Goal: Information Seeking & Learning: Learn about a topic

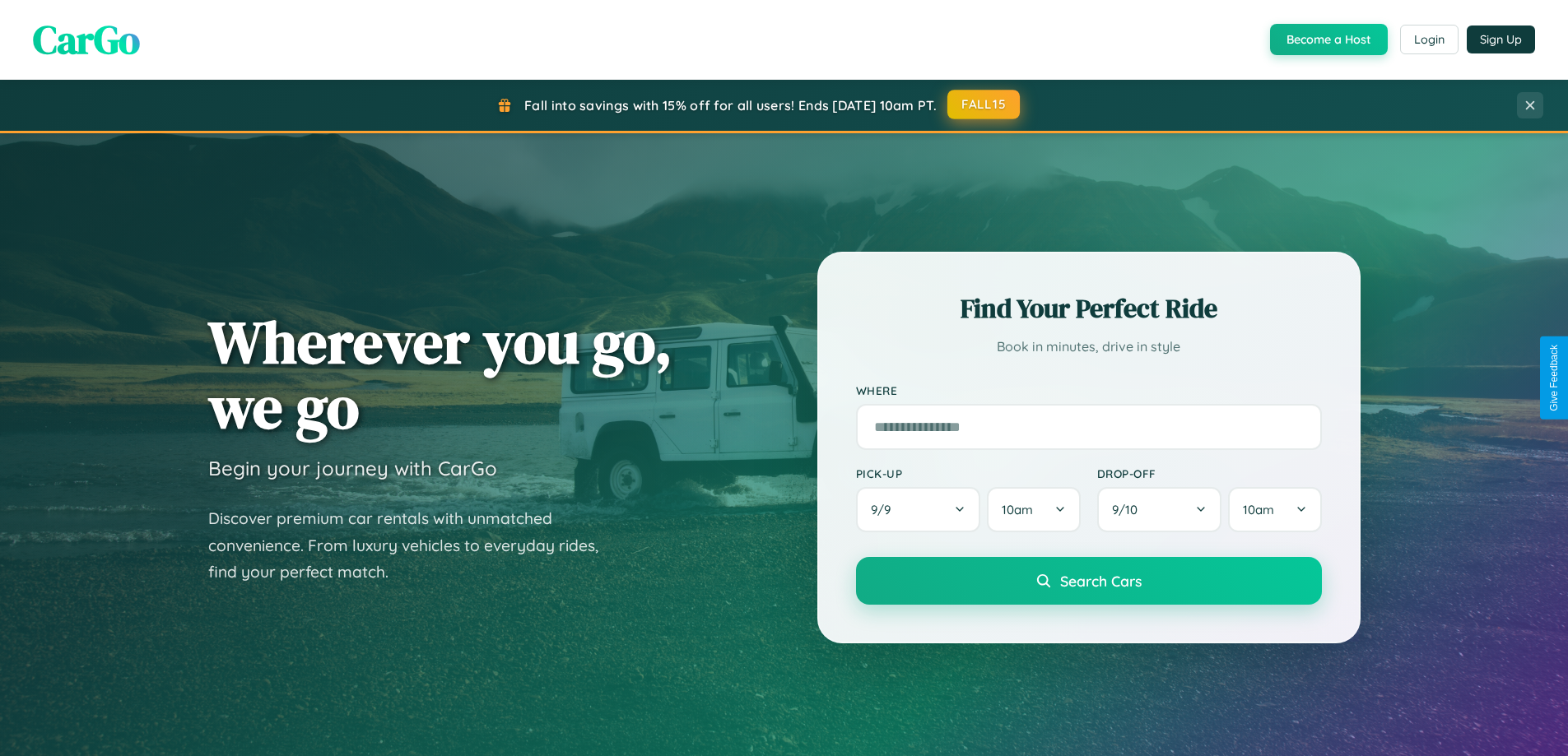
click at [985, 104] on button "FALL15" at bounding box center [983, 104] width 72 height 29
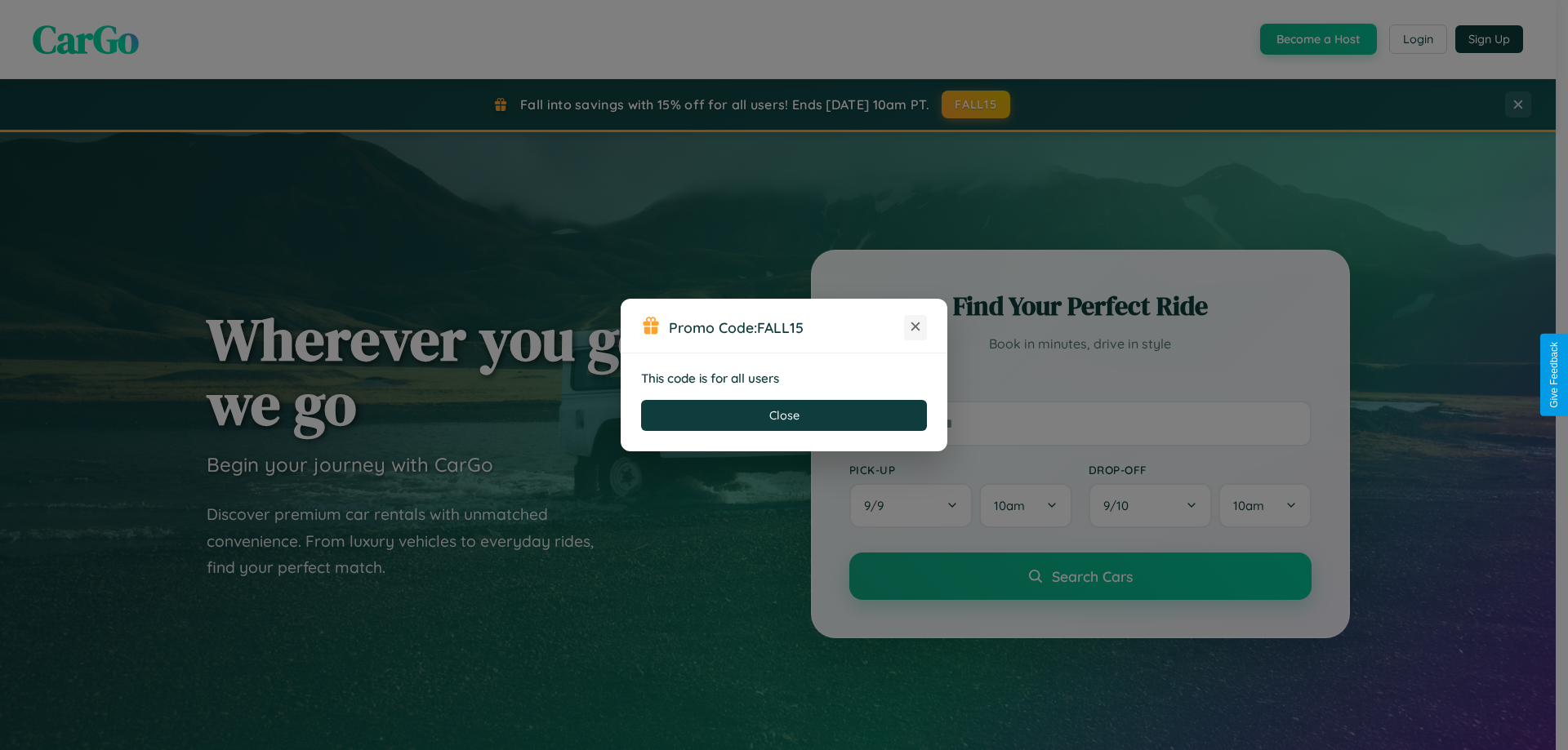
click at [916, 327] on icon at bounding box center [915, 326] width 16 height 16
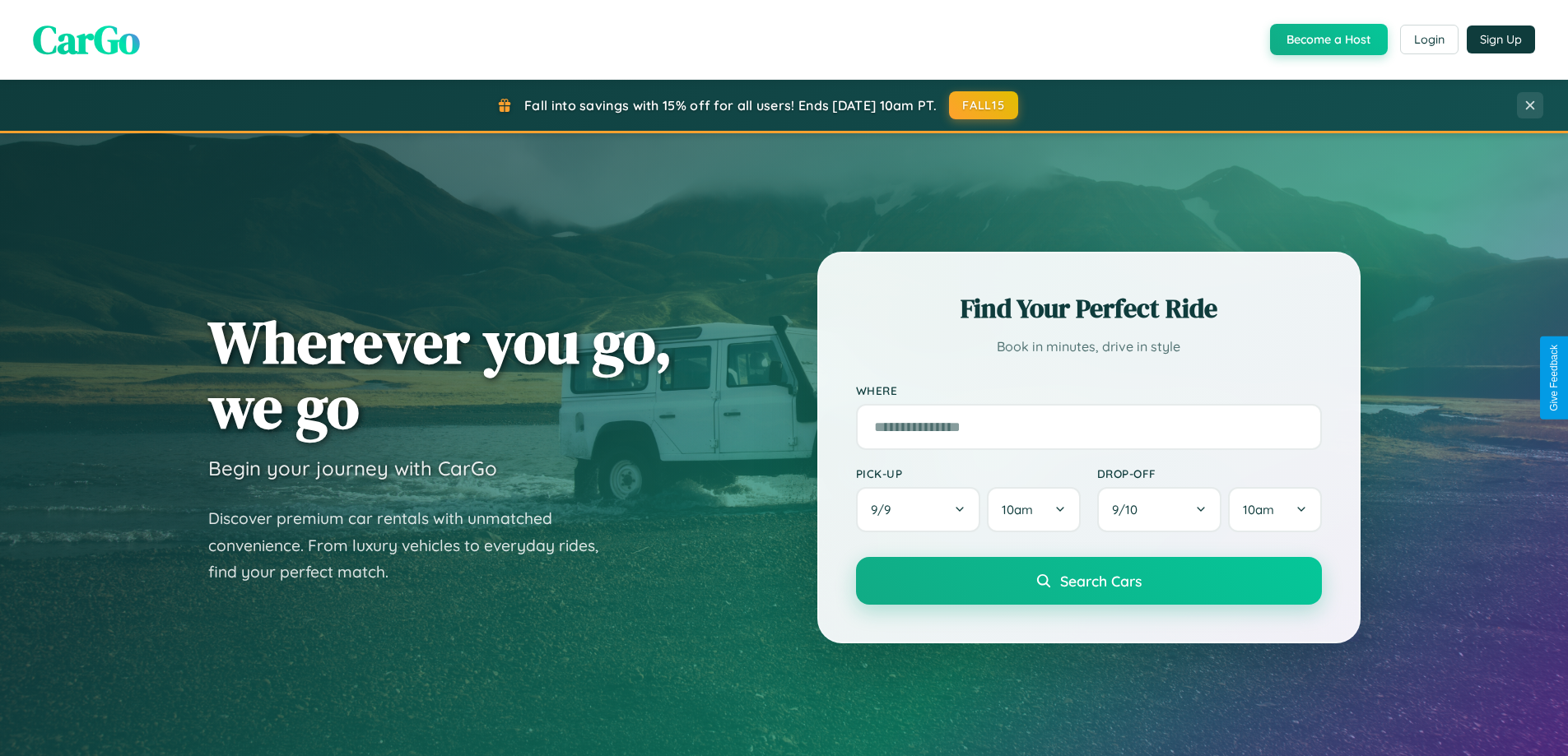
scroll to position [3166, 0]
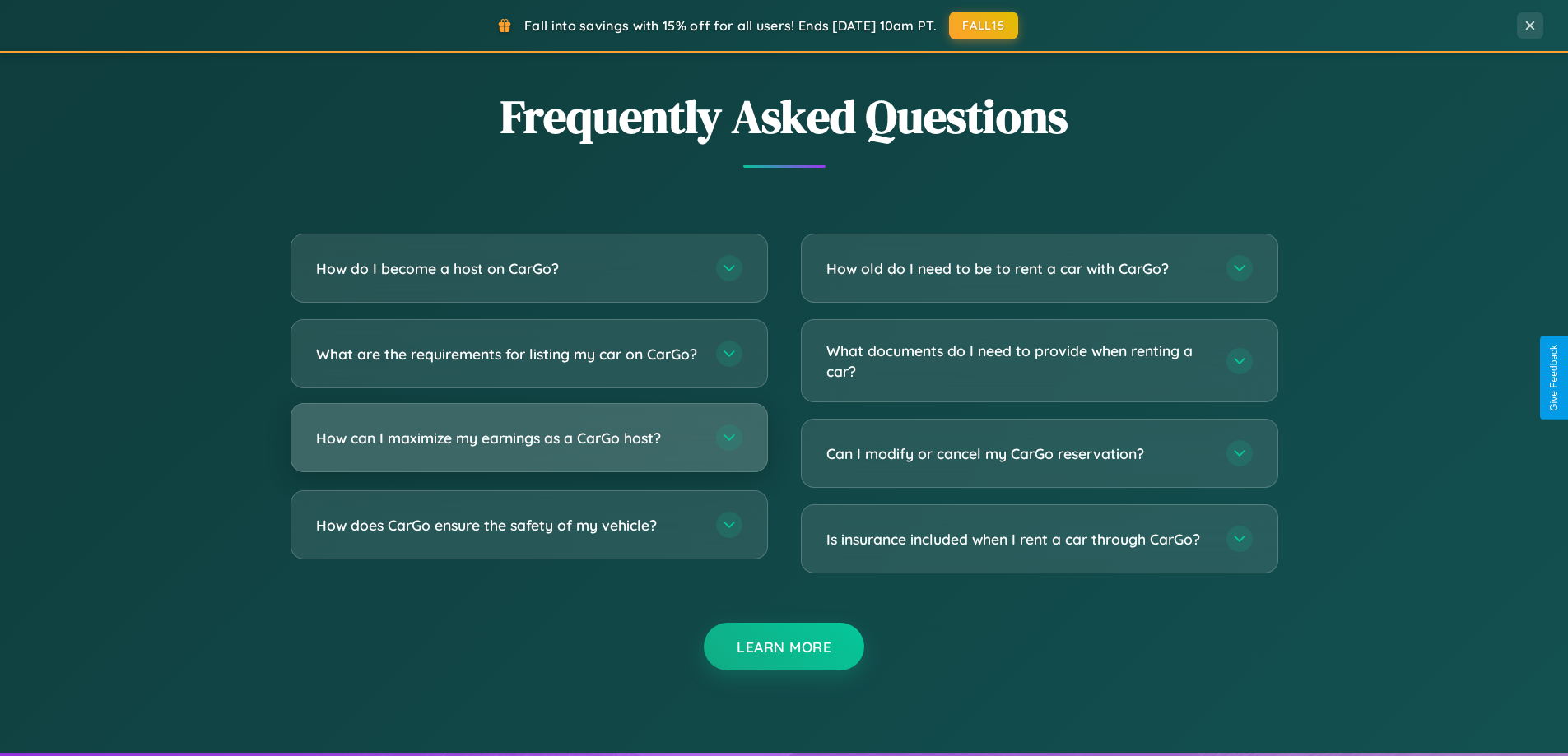
click at [529, 448] on h3 "How can I maximize my earnings as a CarGo host?" at bounding box center [508, 438] width 384 height 21
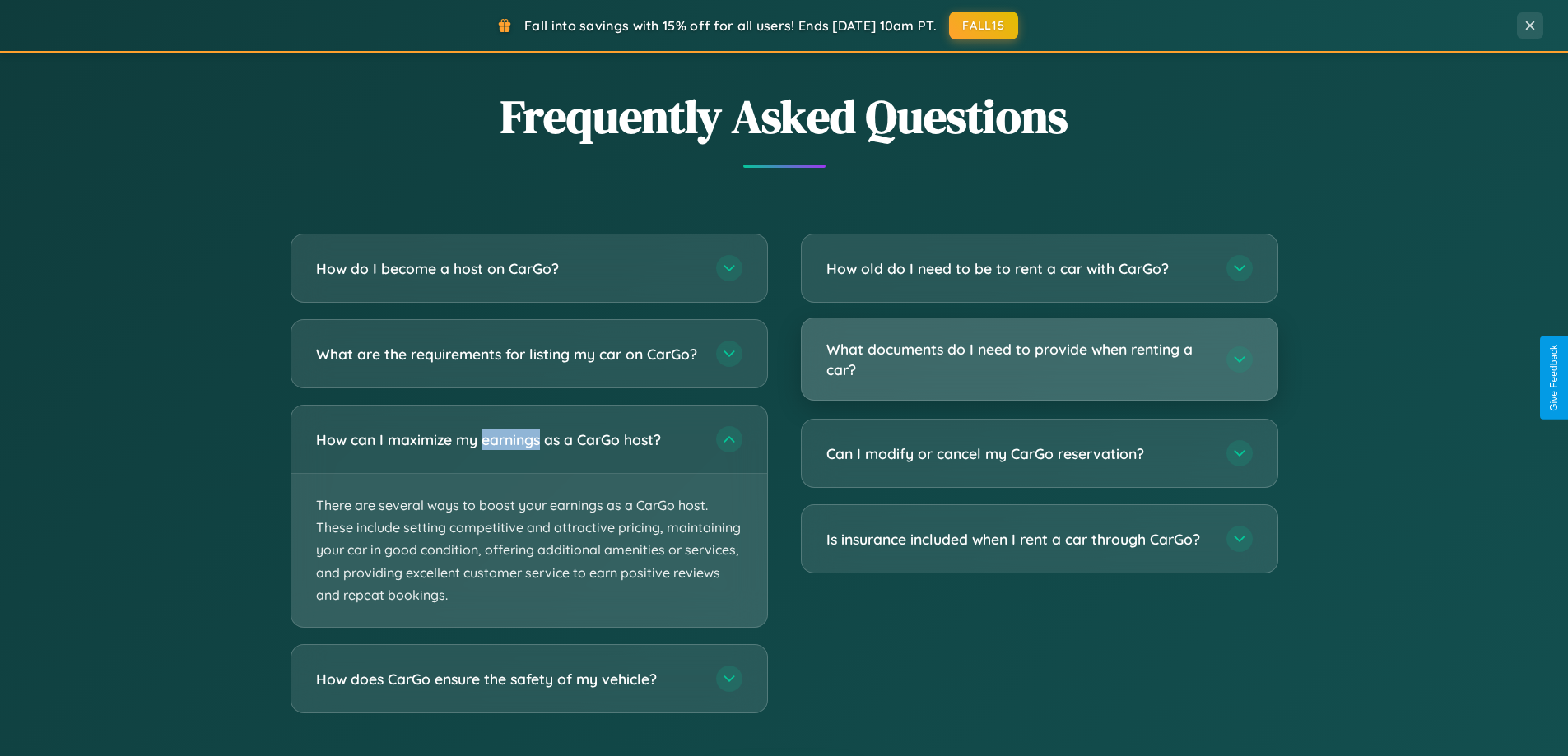
click at [1039, 359] on h3 "What documents do I need to provide when renting a car?" at bounding box center [1019, 358] width 384 height 40
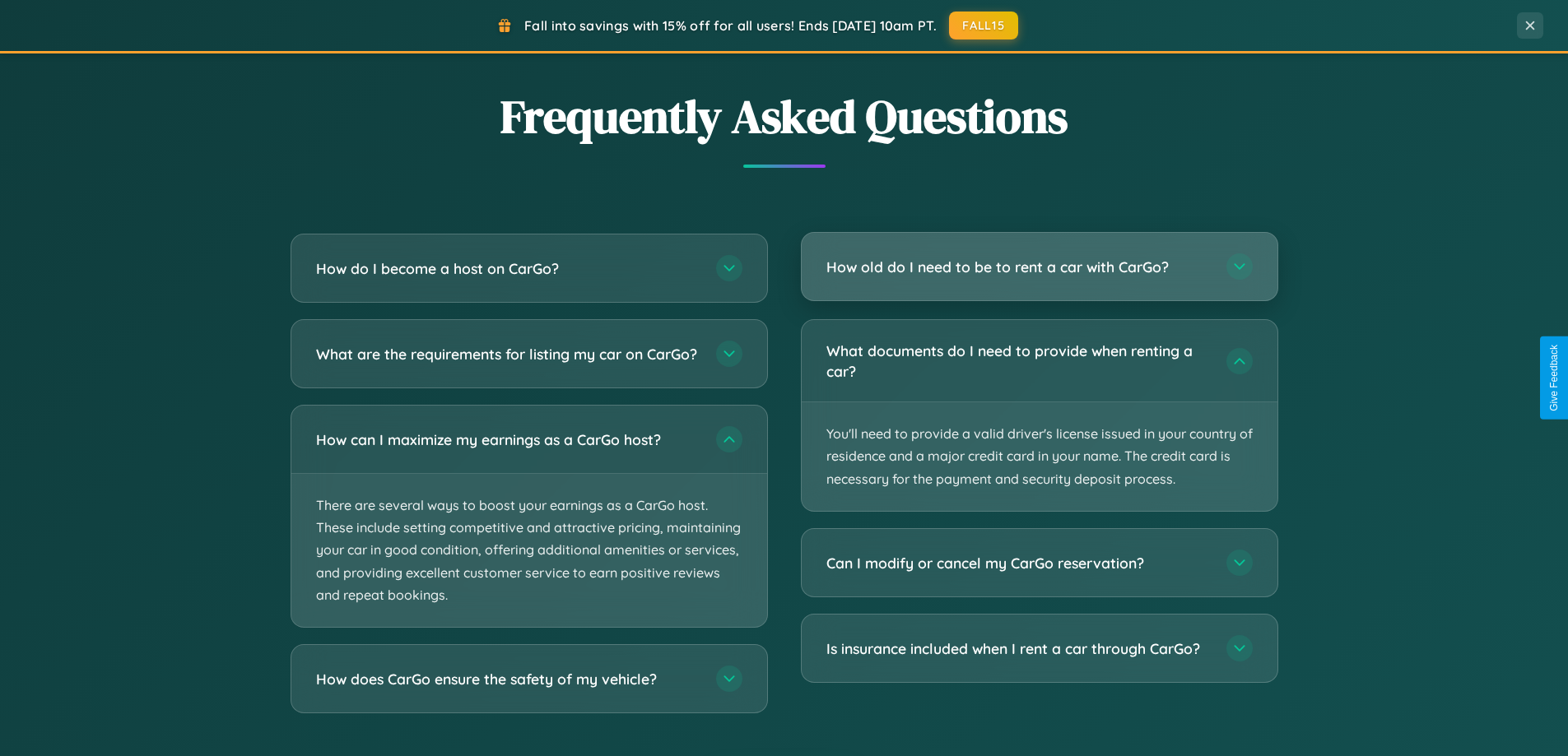
click at [1039, 268] on h3 "How old do I need to be to rent a car with CarGo?" at bounding box center [1019, 267] width 384 height 21
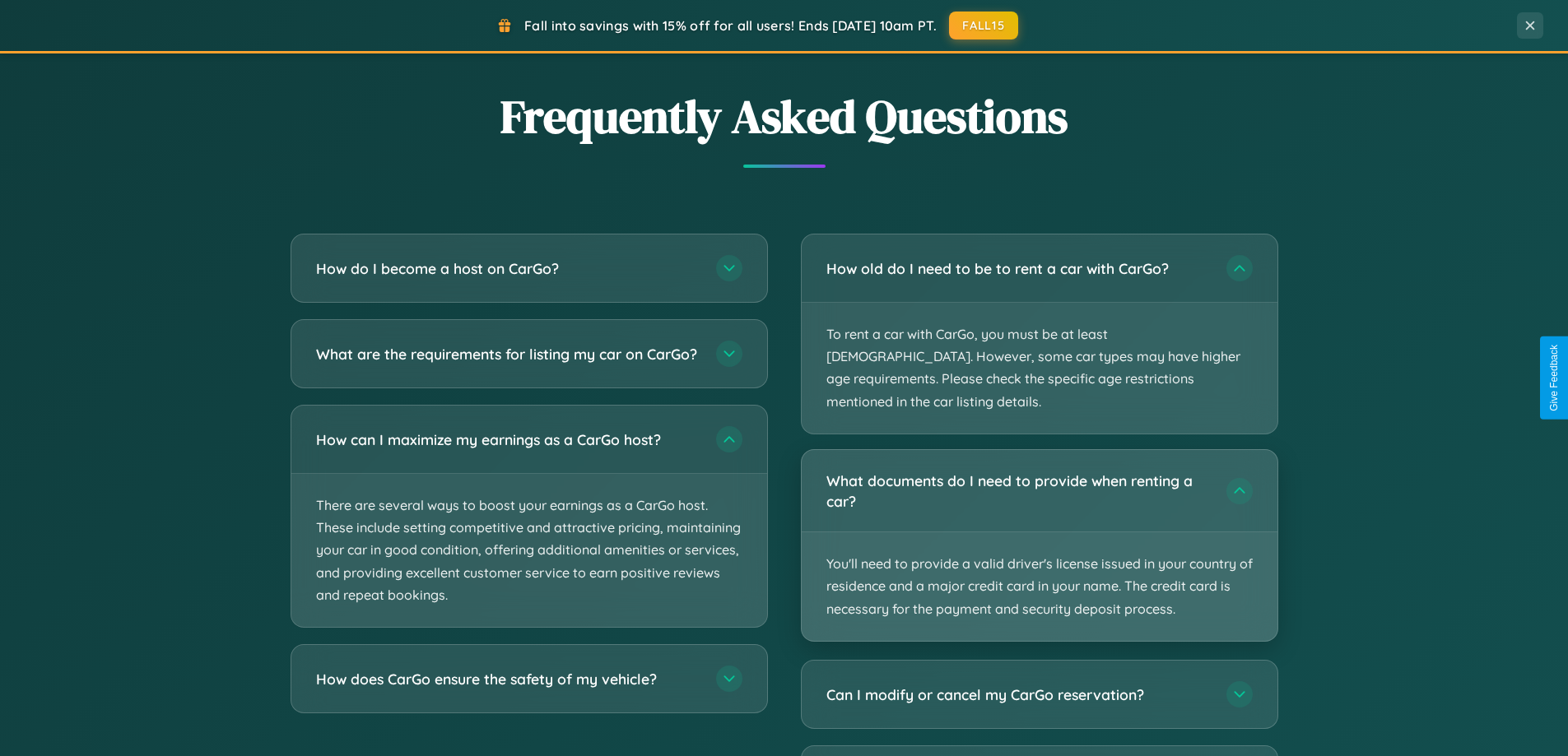
click at [1039, 532] on p "You'll need to provide a valid driver's license issued in your country of resid…" at bounding box center [1039, 587] width 475 height 109
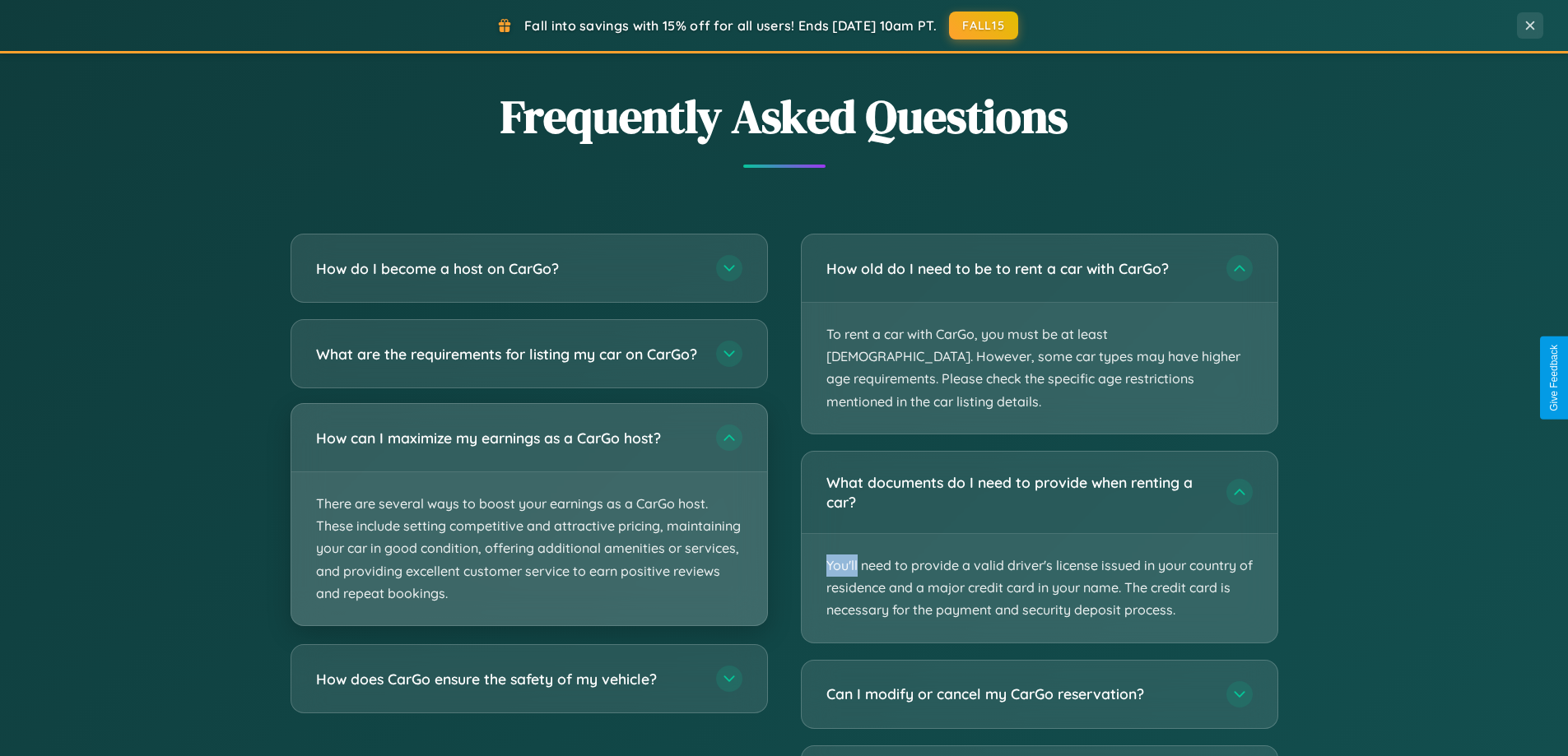
click at [529, 530] on p "There are several ways to boost your earnings as a CarGo host. These include se…" at bounding box center [529, 549] width 475 height 153
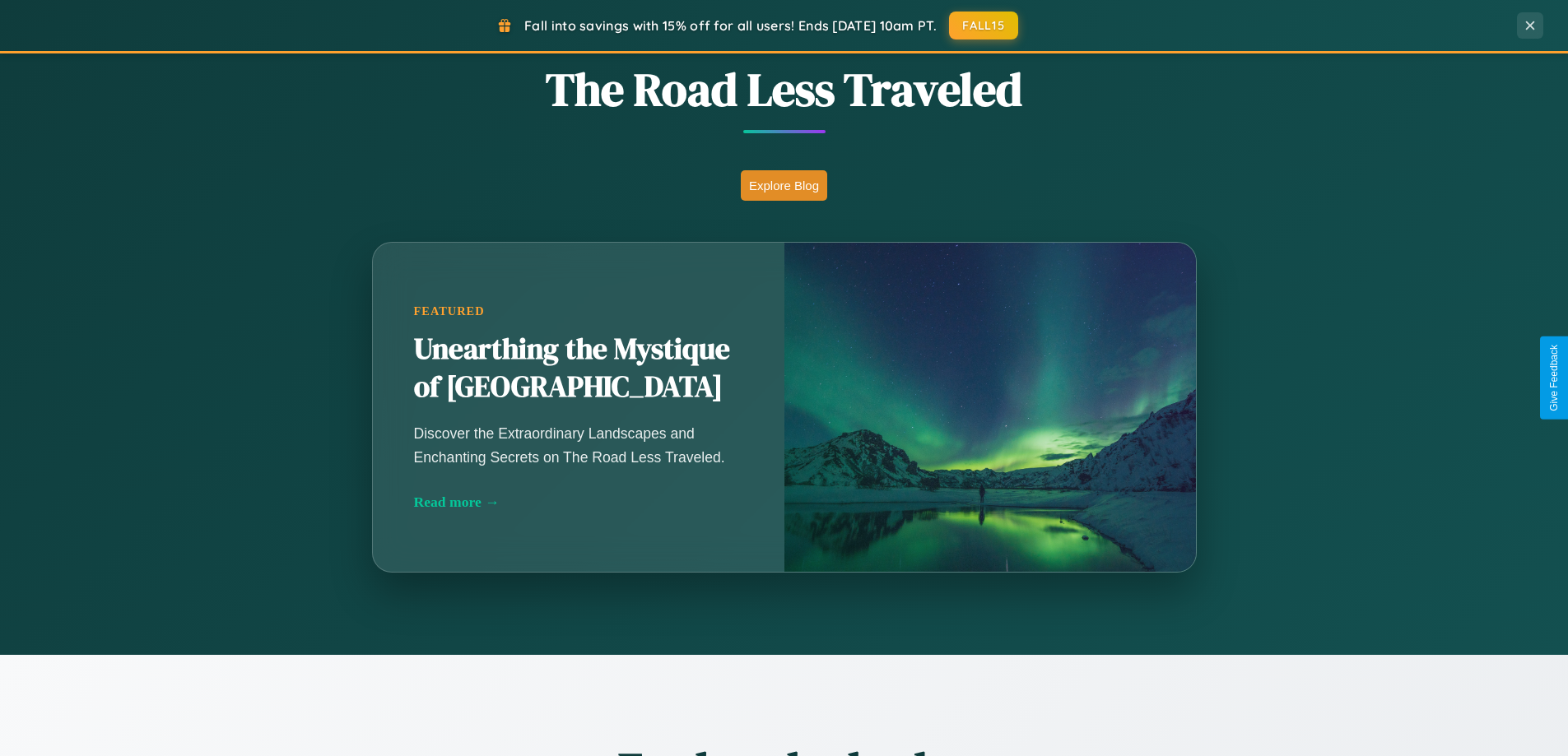
scroll to position [0, 0]
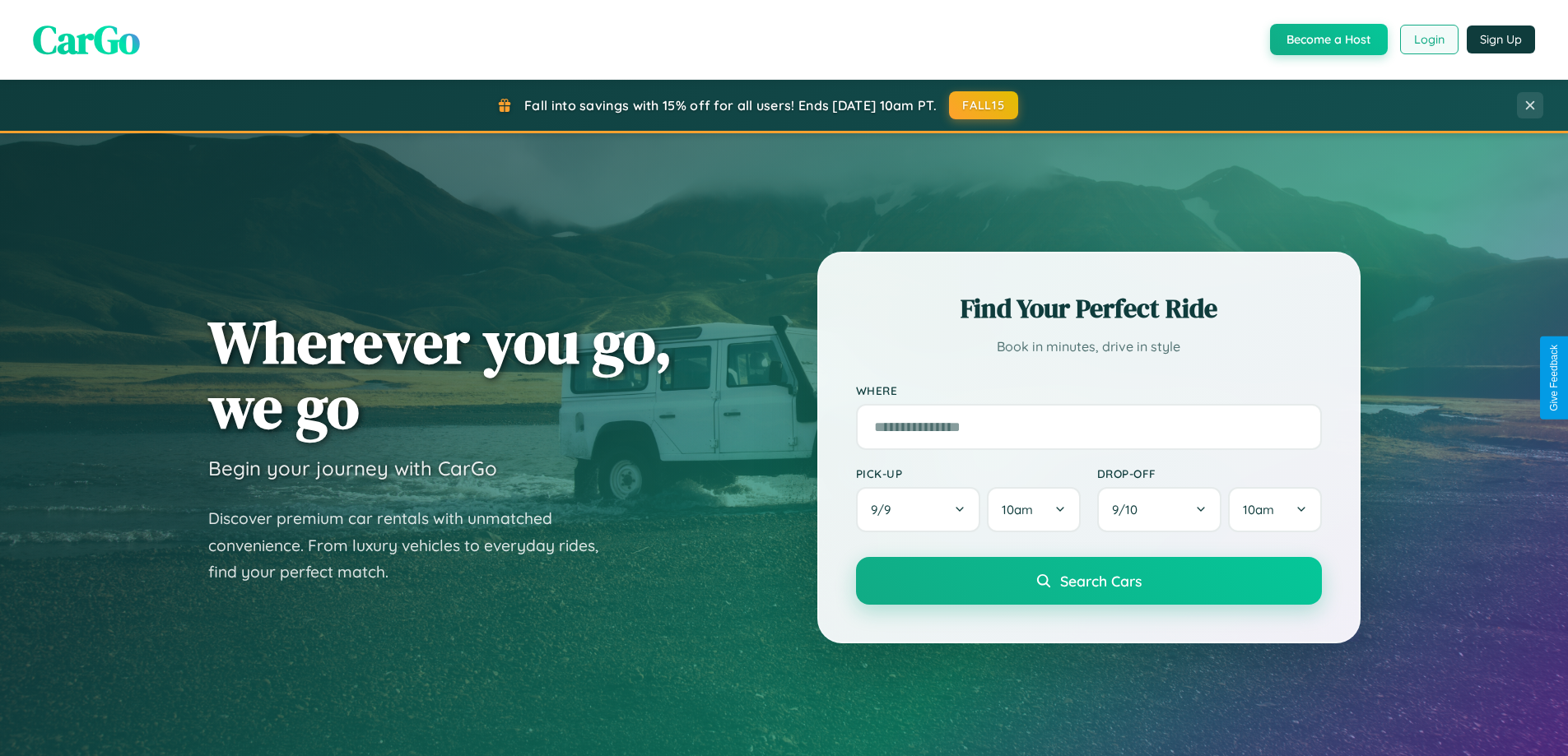
click at [1428, 39] on button "Login" at bounding box center [1430, 39] width 59 height 29
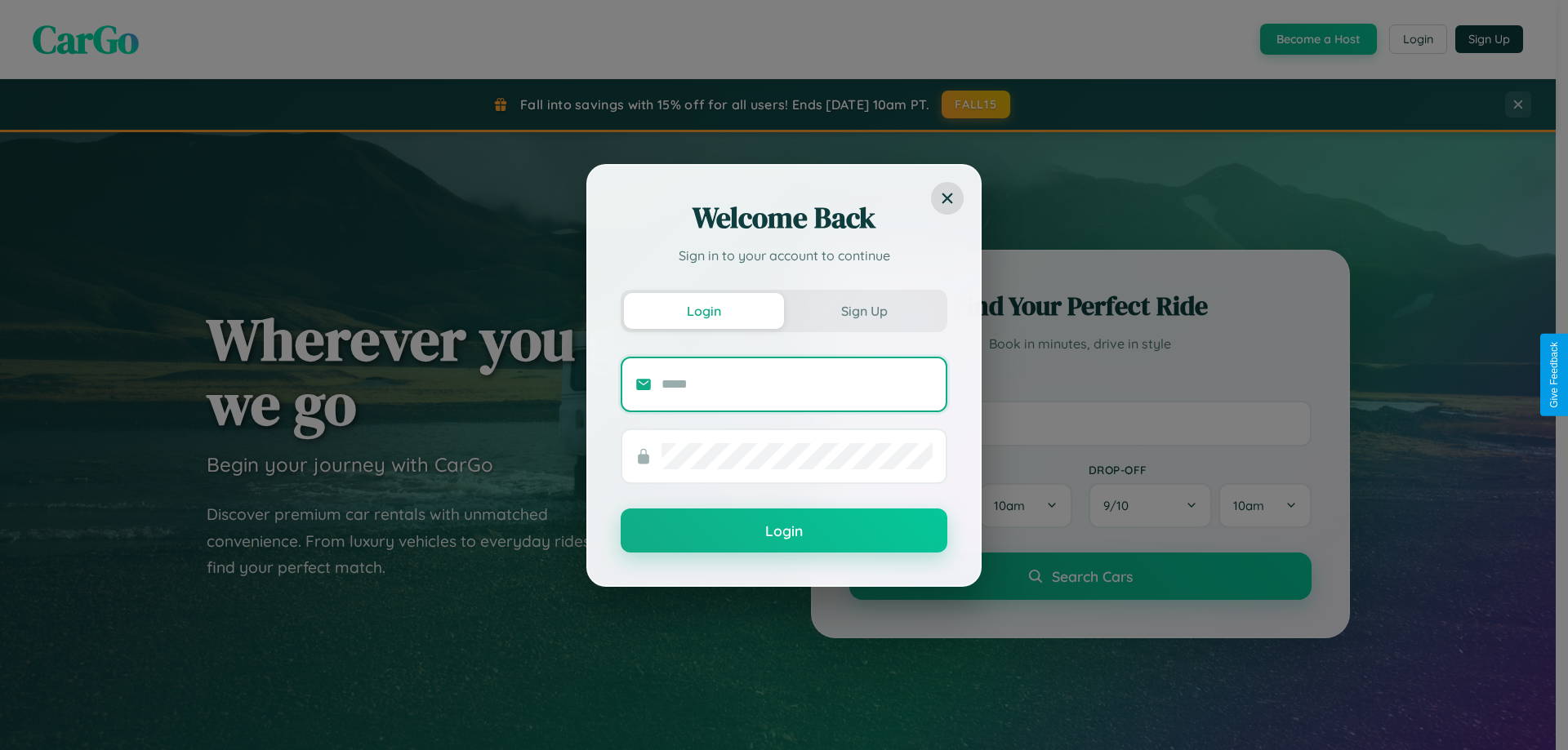
click at [797, 384] on input "text" at bounding box center [797, 385] width 271 height 27
type input "**********"
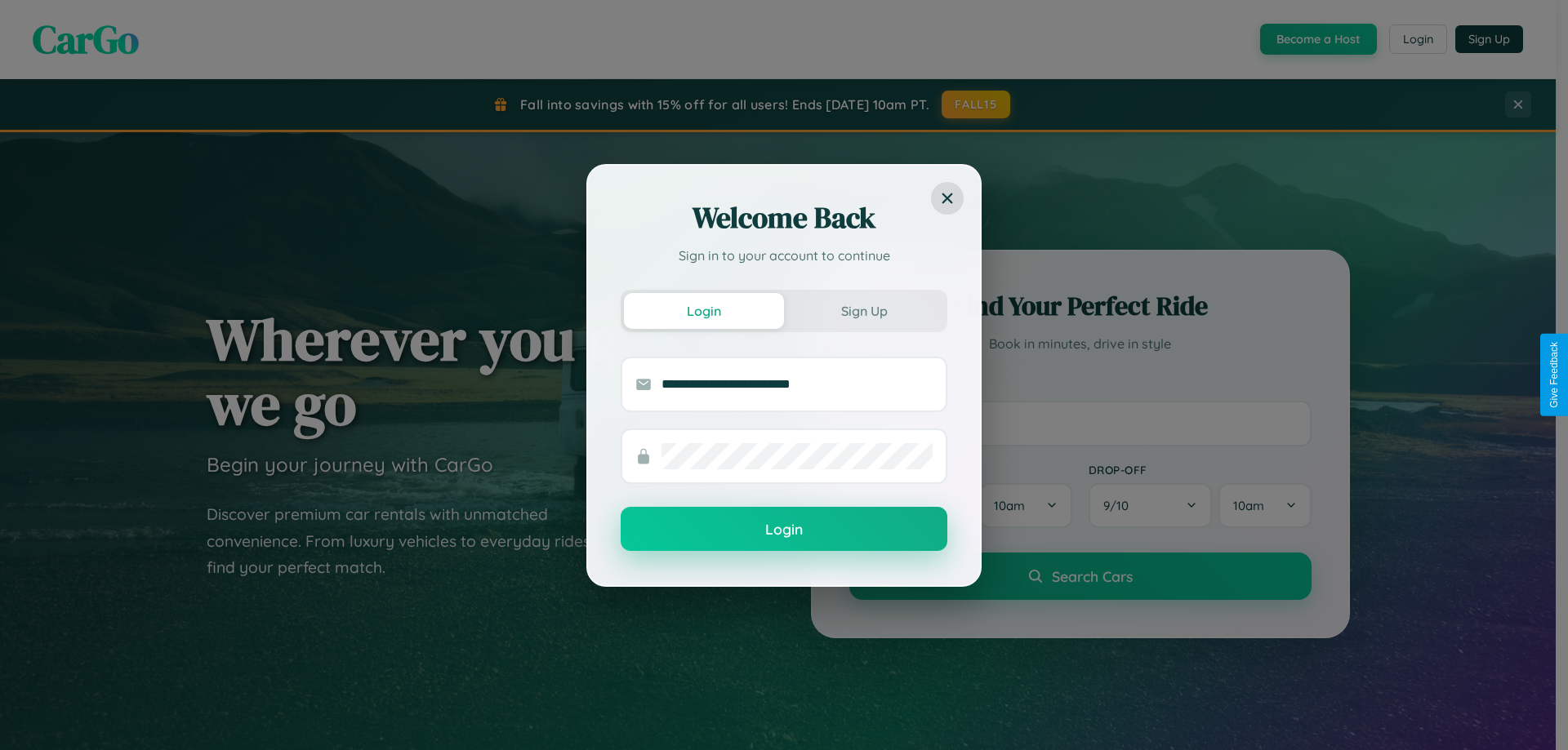
click at [784, 529] on button "Login" at bounding box center [783, 529] width 327 height 44
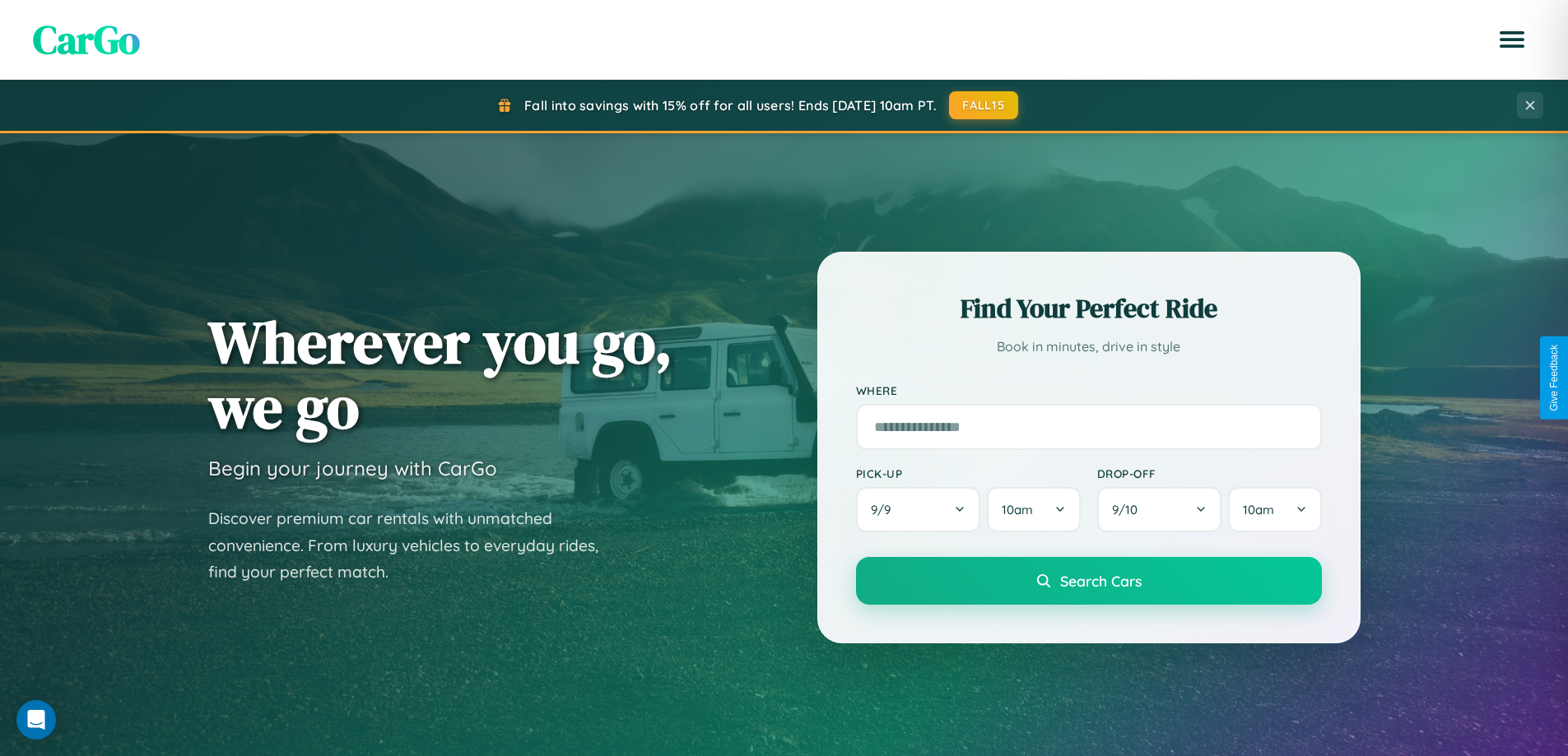
scroll to position [48, 0]
